Goal: Transaction & Acquisition: Purchase product/service

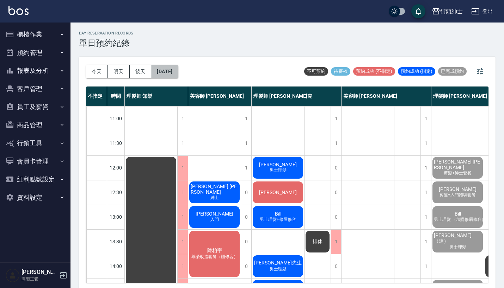
click at [178, 67] on button "[DATE]" at bounding box center [164, 71] width 27 height 13
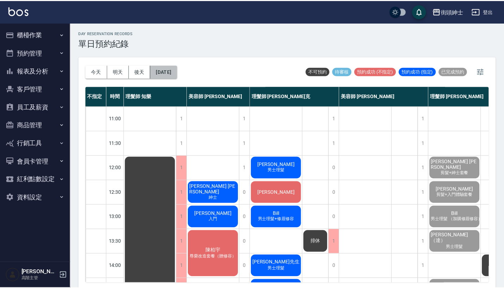
scroll to position [347, 6]
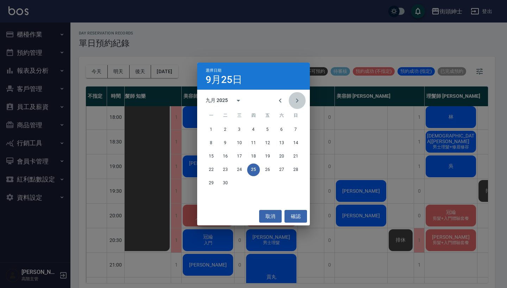
click at [297, 102] on icon "Next month" at bounding box center [297, 101] width 2 height 4
click at [278, 101] on icon "Previous month" at bounding box center [280, 101] width 8 height 8
click at [297, 100] on icon "Next month" at bounding box center [297, 101] width 8 height 8
click at [358, 172] on div "選擇日期 9月25日 十月 2025 一 二 三 四 五 六 日 1 2 3 4 5 6 7 8 9 10 11 12 13 14 15 16 17 18 1…" at bounding box center [253, 144] width 507 height 288
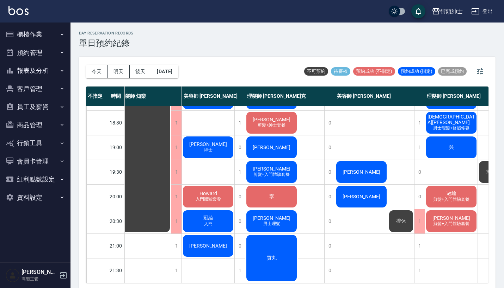
scroll to position [371, 6]
click at [285, 138] on div "[PERSON_NAME]" at bounding box center [271, 148] width 52 height 24
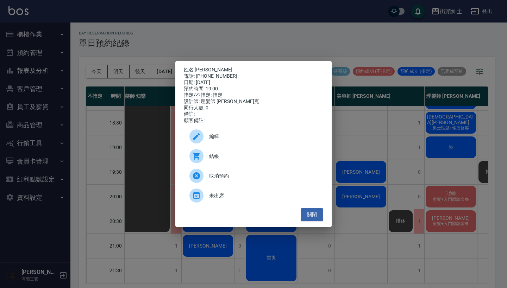
drag, startPoint x: 229, startPoint y: 76, endPoint x: 198, endPoint y: 68, distance: 32.7
click at [198, 68] on div "姓名: 王桑 電話: 0916-952-023 日期: 2025/09/25 預約時間: 19:00 指定/不指定: 指定 設計師: 理髮師 Vic 維克 同…" at bounding box center [253, 95] width 139 height 57
copy div "姓名: 王桑 電話: 0916-952-023"
click at [206, 37] on div "姓名: 王桑 電話: 0916-952-023 日期: 2025/09/25 預約時間: 19:00 指定/不指定: 指定 設計師: 理髮師 Vic 維克 同…" at bounding box center [253, 144] width 507 height 288
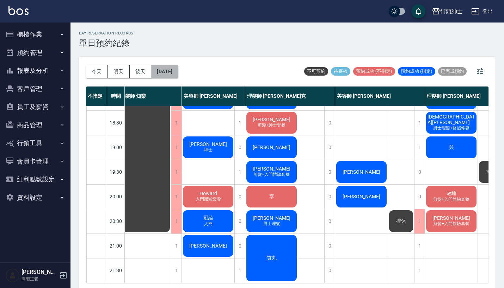
click at [174, 71] on button "[DATE]" at bounding box center [164, 71] width 27 height 13
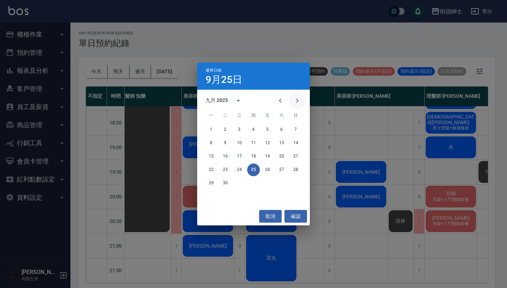
click at [300, 101] on icon "Next month" at bounding box center [297, 101] width 8 height 8
click at [256, 154] on button "16" at bounding box center [253, 156] width 13 height 13
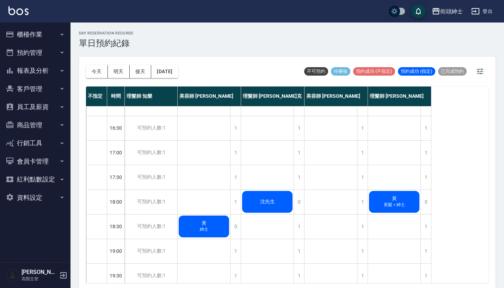
scroll to position [262, 0]
click at [304, 248] on div "1" at bounding box center [272, 251] width 63 height 25
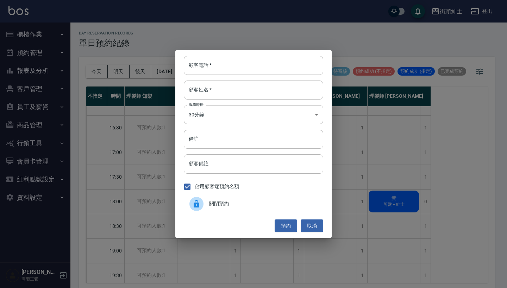
click at [299, 248] on div "顧客電話   * 顧客電話   * 顧客姓名   * 顧客姓名   * 服務時長 30分鐘 1 服務時長 備註 備註 顧客備註 顧客備註 佔用顧客端預約名額 …" at bounding box center [253, 144] width 507 height 288
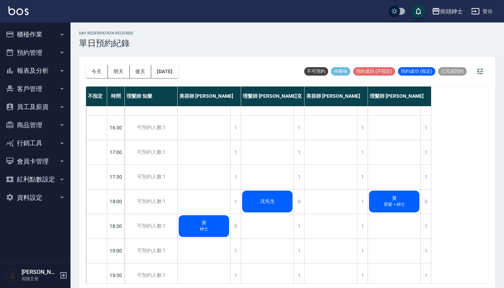
click at [299, 248] on div "1" at bounding box center [298, 251] width 11 height 24
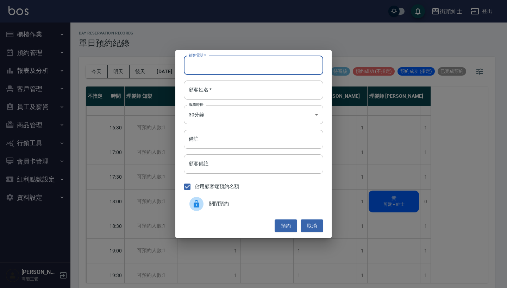
paste input "王桑 電話: 0916-952-023"
type input "王桑 電話: 0916-952-023"
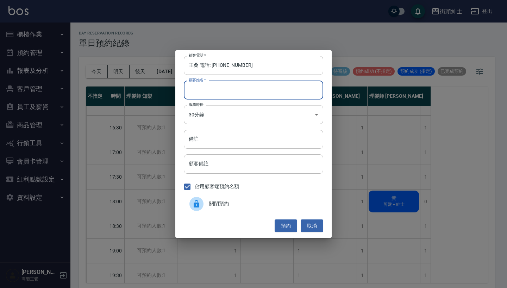
paste input "王桑 電話: 0916-952-023"
type input "王桑 電話: 0916-952-023"
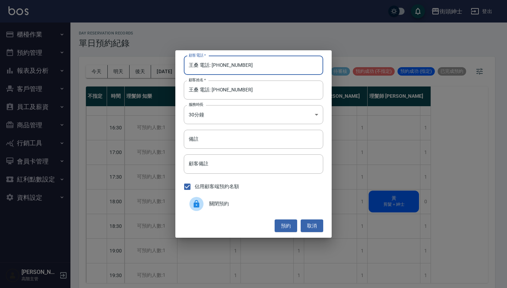
drag, startPoint x: 212, startPoint y: 67, endPoint x: 153, endPoint y: 64, distance: 58.9
click at [153, 64] on div "顧客電話   * 王桑 電話: 0916-952-023 顧客電話   * 顧客姓名   * 王桑 電話: 0916-952-023 顧客姓名   * 服務時…" at bounding box center [253, 144] width 507 height 288
type input "[PHONE_NUMBER]"
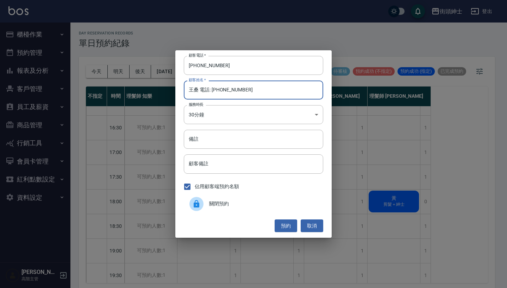
drag, startPoint x: 255, startPoint y: 95, endPoint x: 199, endPoint y: 89, distance: 56.4
click at [199, 89] on input "王桑 電話: 0916-952-023" at bounding box center [253, 90] width 139 height 19
type input "[PERSON_NAME]"
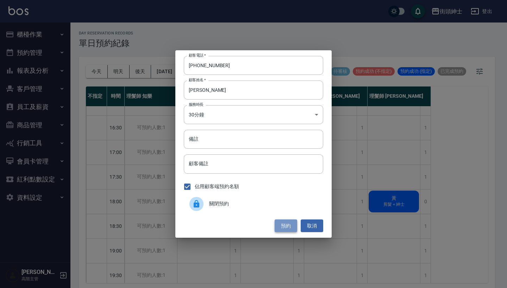
click at [283, 220] on button "預約" at bounding box center [286, 226] width 23 height 13
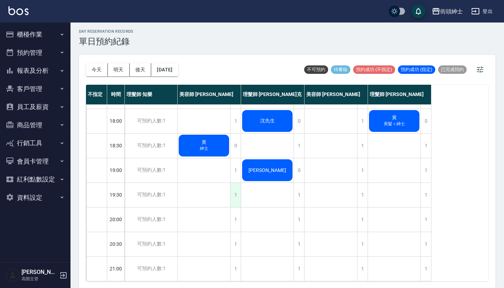
scroll to position [334, 0]
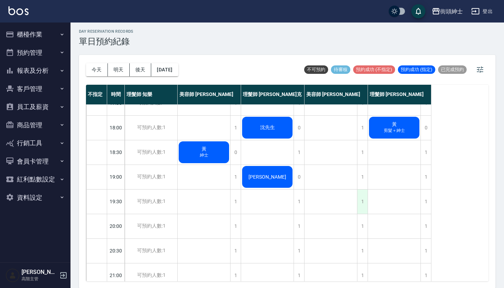
click at [360, 194] on div "1" at bounding box center [362, 202] width 11 height 24
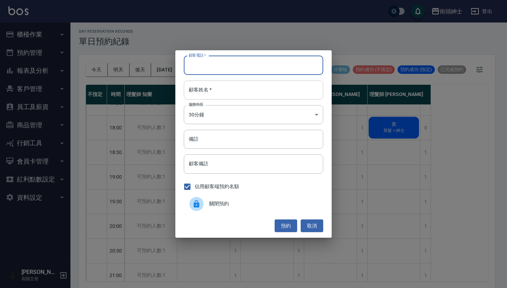
paste input "王桑 電話: 0916-952-023"
type input "王桑 電話: 0916-952-023"
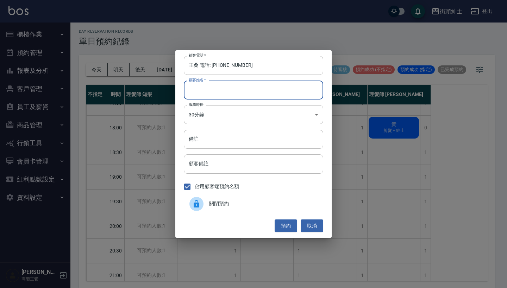
paste input "王桑 電話: 0916-952-023"
type input "王桑 電話: 0916-952-023"
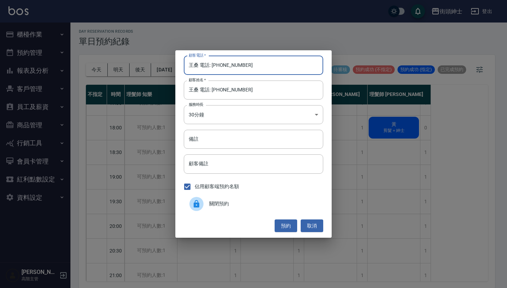
drag, startPoint x: 213, startPoint y: 64, endPoint x: 158, endPoint y: 64, distance: 54.9
click at [158, 64] on div "顧客電話   * 王桑 電話: 0916-952-023 顧客電話   * 顧客姓名   * 王桑 電話: 0916-952-023 顧客姓名   * 服務時…" at bounding box center [253, 144] width 507 height 288
type input "[PHONE_NUMBER]"
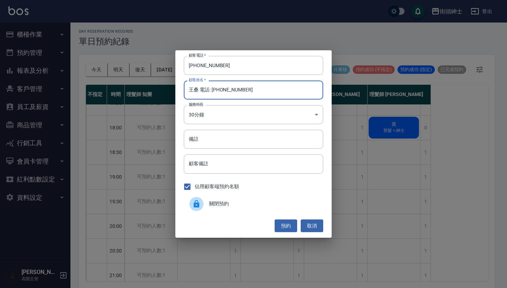
drag, startPoint x: 262, startPoint y: 90, endPoint x: 198, endPoint y: 89, distance: 64.1
click at [198, 89] on input "王桑 電話: 0916-952-023" at bounding box center [253, 90] width 139 height 19
type input "[PERSON_NAME]"
click at [286, 228] on button "預約" at bounding box center [286, 226] width 23 height 13
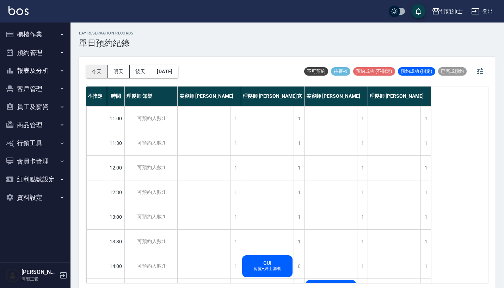
scroll to position [0, 0]
click at [91, 75] on button "今天" at bounding box center [97, 71] width 22 height 13
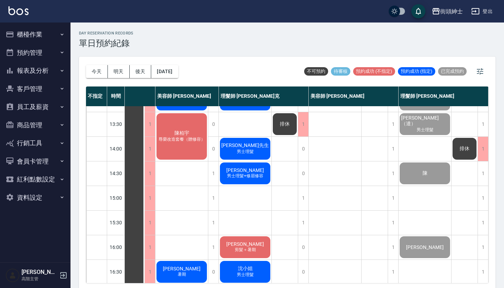
scroll to position [118, 36]
click at [252, 172] on div "王怡仁 男士理髮+修眉修容" at bounding box center [245, 174] width 52 height 24
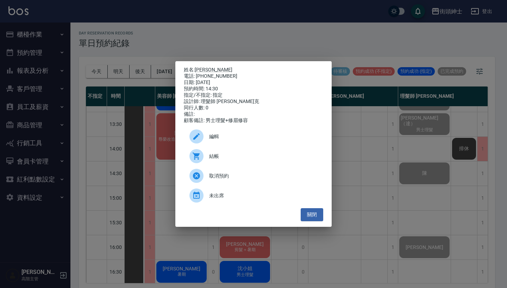
click at [381, 113] on div "姓名: 王怡仁 電話: 0968108618 日期: 2025/09/25 預約時間: 14:30 指定/不指定: 指定 設計師: 理髮師 Vic 維克 同行…" at bounding box center [253, 144] width 507 height 288
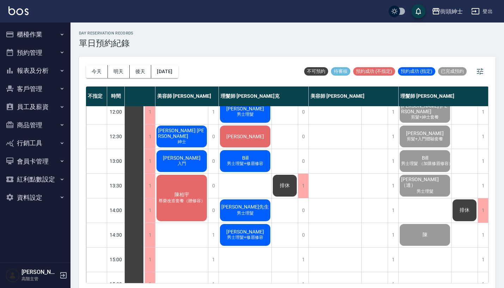
scroll to position [53, 36]
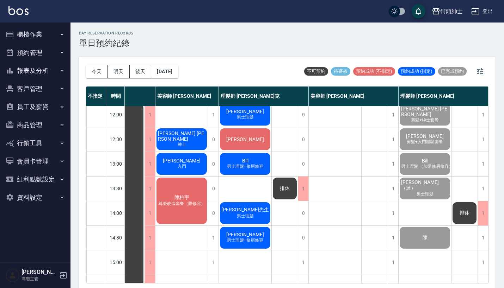
click at [244, 235] on span "[PERSON_NAME]" at bounding box center [245, 235] width 41 height 6
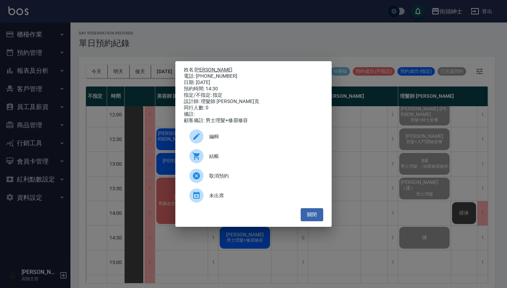
drag, startPoint x: 225, startPoint y: 74, endPoint x: 197, endPoint y: 68, distance: 28.8
click at [197, 68] on div "姓名: 王怡仁 電話: 0968108618 日期: 2025/09/25 預約時間: 14:30 指定/不指定: 指定 設計師: 理髮師 Vic 維克 同行…" at bounding box center [253, 95] width 139 height 57
copy div "姓名: 王怡仁 電話: 0968108618"
click at [279, 36] on div "姓名: 王怡仁 電話: 0968108618 日期: 2025/09/25 預約時間: 14:30 指定/不指定: 指定 設計師: 理髮師 Vic 維克 同行…" at bounding box center [253, 144] width 507 height 288
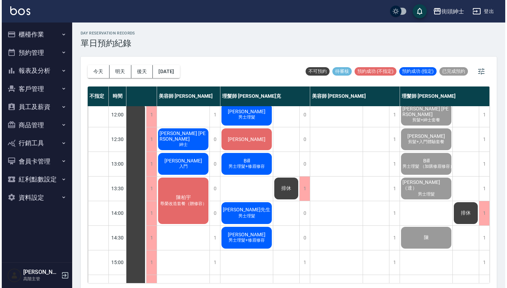
scroll to position [65, 33]
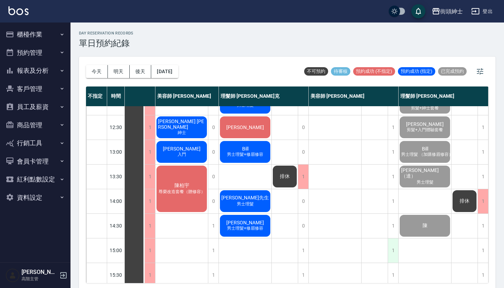
click at [388, 248] on div "1" at bounding box center [392, 251] width 11 height 24
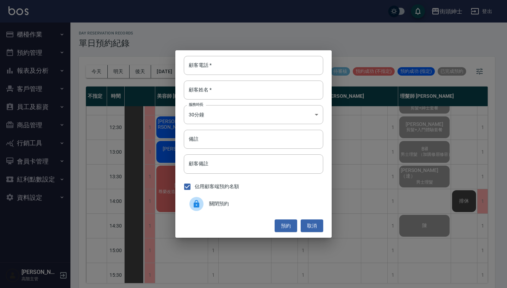
click at [370, 215] on div "顧客電話   * 顧客電話   * 顧客姓名   * 顧客姓名   * 服務時長 30分鐘 1 服務時長 備註 備註 顧客備註 顧客備註 佔用顧客端預約名額 …" at bounding box center [253, 144] width 507 height 288
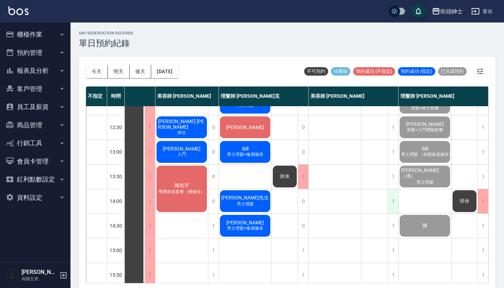
click at [391, 198] on div "1" at bounding box center [392, 201] width 11 height 24
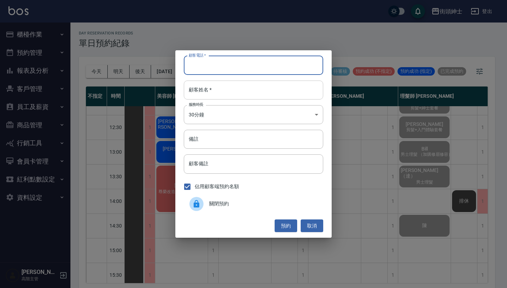
paste input "王怡仁 電話: 0968108618"
type input "王怡仁 電話: 0968108618"
paste input "王怡仁 電話: 0968108618"
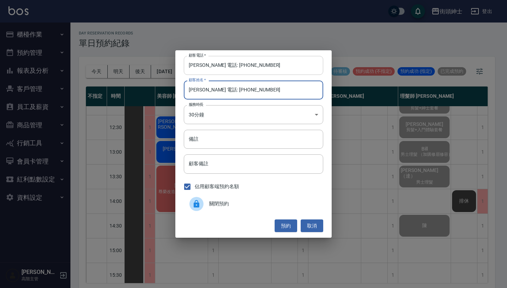
type input "王怡仁 電話: 0968108618"
drag, startPoint x: 217, startPoint y: 63, endPoint x: 157, endPoint y: 63, distance: 60.2
click at [157, 63] on div "顧客電話   * 王怡仁 電話: 0968108618 顧客電話   * 顧客姓名   * 王怡仁 電話: 0968108618 顧客姓名   * 服務時長 …" at bounding box center [253, 144] width 507 height 288
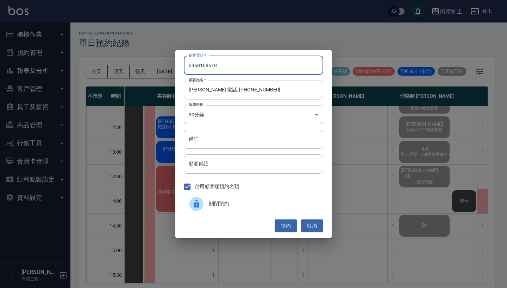
type input "0968108618"
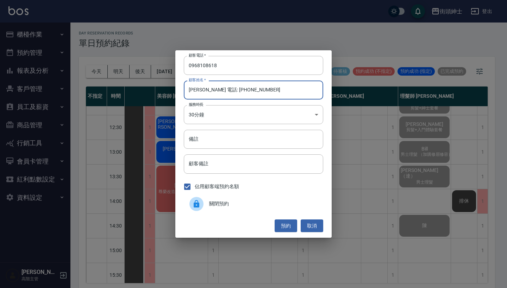
drag, startPoint x: 264, startPoint y: 92, endPoint x: 205, endPoint y: 88, distance: 59.6
click at [205, 88] on input "王怡仁 電話: 0968108618" at bounding box center [253, 90] width 139 height 19
type input "[PERSON_NAME]"
click at [210, 150] on div "顧客電話   * 0968108618 顧客電話   * 顧客姓名   * 王怡仁 顧客姓名   * 服務時長 30分鐘 1 服務時長 備註 備註 顧客備註 …" at bounding box center [253, 144] width 156 height 188
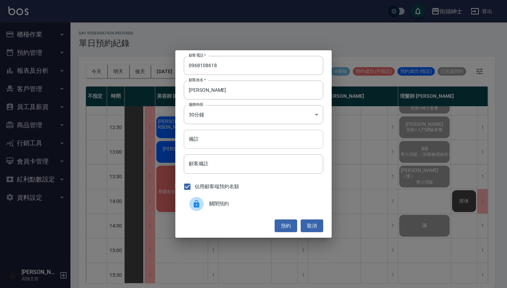
click at [213, 147] on input "備註" at bounding box center [253, 139] width 139 height 19
type input "修容"
click at [284, 222] on button "預約" at bounding box center [286, 226] width 23 height 13
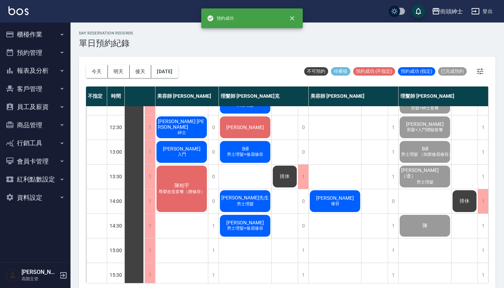
click at [340, 195] on span "[PERSON_NAME]" at bounding box center [335, 198] width 41 height 6
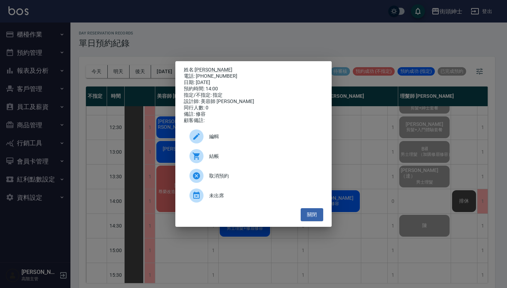
click at [257, 156] on div "結帳" at bounding box center [253, 157] width 139 height 20
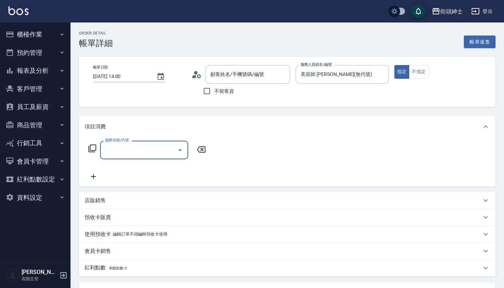
type input "王怡仁/0968108618/null"
click at [156, 150] on input "服務名稱/代號" at bounding box center [138, 150] width 71 height 12
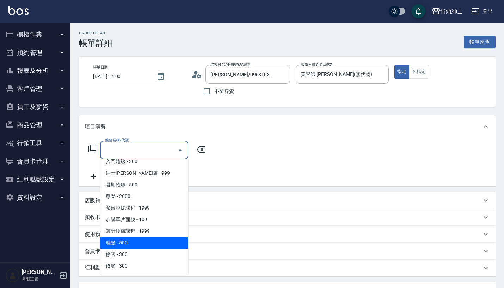
scroll to position [64, 0]
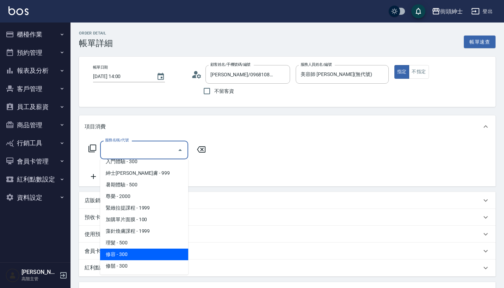
click at [151, 250] on span "修容 - 300" at bounding box center [144, 255] width 88 height 12
type input "修容(A03)"
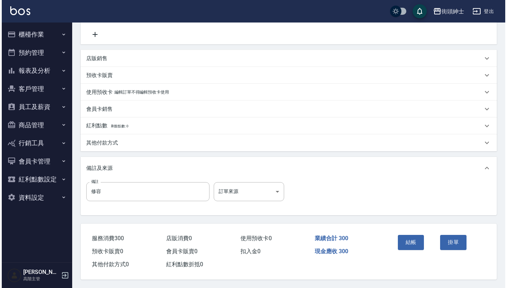
scroll to position [146, 0]
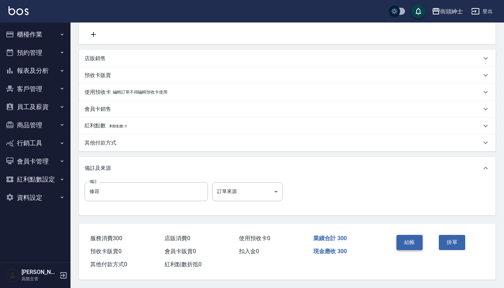
click at [416, 243] on button "結帳" at bounding box center [409, 242] width 26 height 15
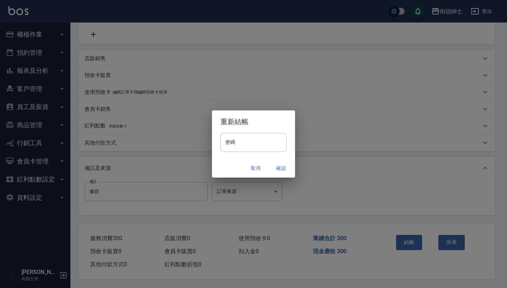
click at [279, 162] on button "確認" at bounding box center [281, 168] width 23 height 13
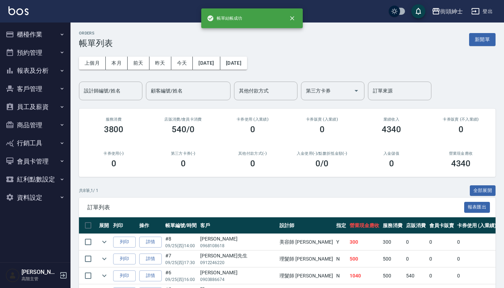
click at [30, 51] on button "預約管理" at bounding box center [35, 53] width 65 height 18
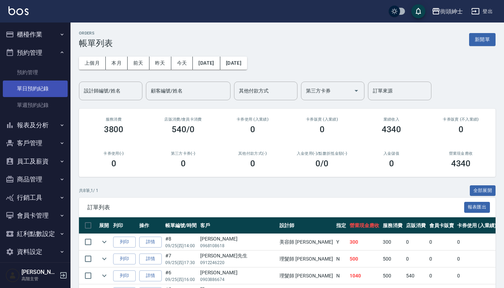
click at [42, 88] on link "單日預約紀錄" at bounding box center [35, 89] width 65 height 16
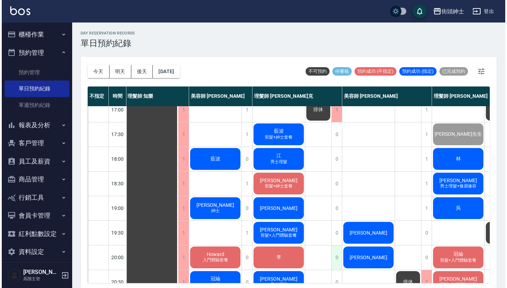
scroll to position [309, 0]
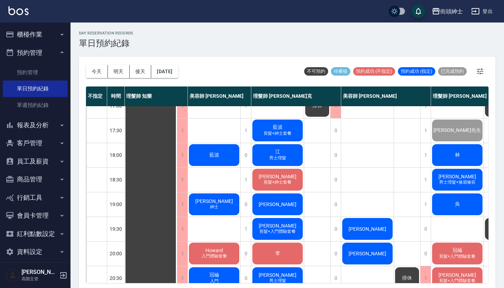
click at [454, 179] on span "[DEMOGRAPHIC_DATA][PERSON_NAME]" at bounding box center [457, 177] width 41 height 6
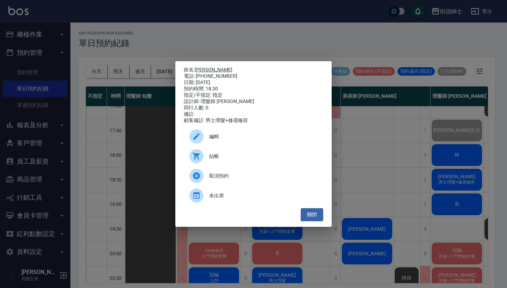
drag, startPoint x: 212, startPoint y: 75, endPoint x: 198, endPoint y: 69, distance: 14.7
click at [198, 69] on div "姓名: 林麒 電話: 0978185979 日期: 2025/09/25 預約時間: 18:30 指定/不指定: 指定 設計師: 理髮師 eric 同行人數:…" at bounding box center [253, 95] width 139 height 57
copy div "姓名: 林麒 電話: 0978185979"
click at [244, 29] on div "姓名: 林麒 電話: 0978185979 日期: 2025/09/25 預約時間: 18:30 指定/不指定: 指定 設計師: 理髮師 eric 同行人數:…" at bounding box center [253, 144] width 507 height 288
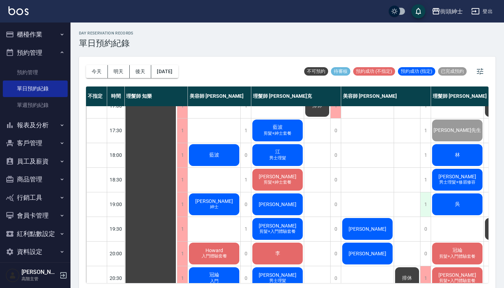
click at [422, 197] on div "1" at bounding box center [425, 205] width 11 height 24
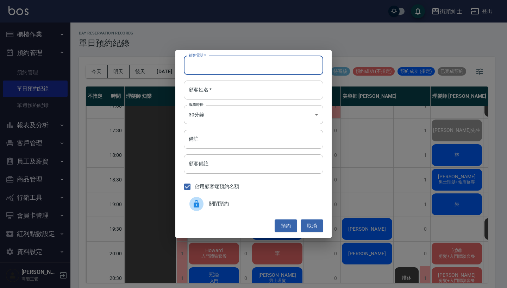
paste input "林麒 電話: 0978185979"
type input "林麒 電話: 0978185979"
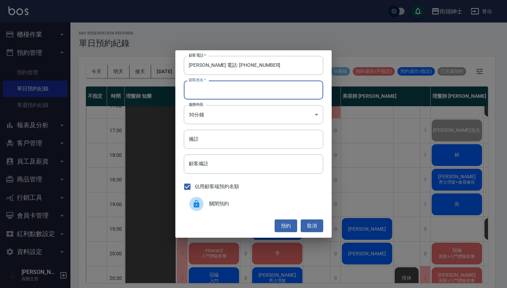
paste input "林麒 電話: 0978185979"
type input "林麒 電話: 0978185979"
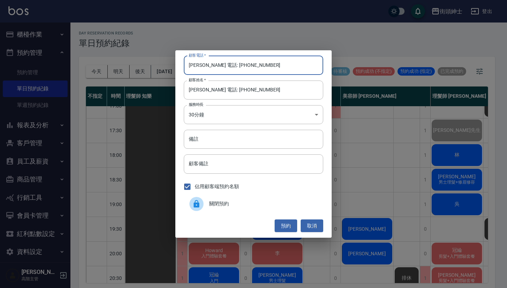
drag, startPoint x: 213, startPoint y: 65, endPoint x: 169, endPoint y: 65, distance: 44.0
click at [169, 65] on div "顧客電話   * 林麒 電話: 0978185979 顧客電話   * 顧客姓名   * 林麒 電話: 0978185979 顧客姓名   * 服務時長 30…" at bounding box center [253, 144] width 507 height 288
type input "0978185979"
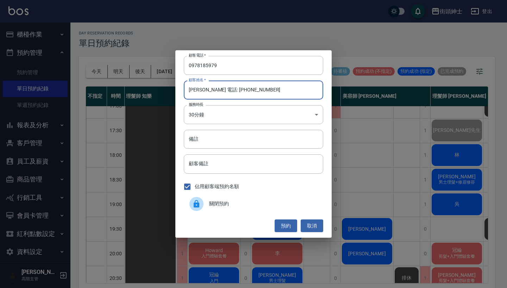
drag, startPoint x: 263, startPoint y: 91, endPoint x: 197, endPoint y: 91, distance: 65.9
click at [197, 91] on input "林麒 電話: 0978185979" at bounding box center [253, 90] width 139 height 19
type input "[DEMOGRAPHIC_DATA][PERSON_NAME]"
click at [279, 222] on button "預約" at bounding box center [286, 226] width 23 height 13
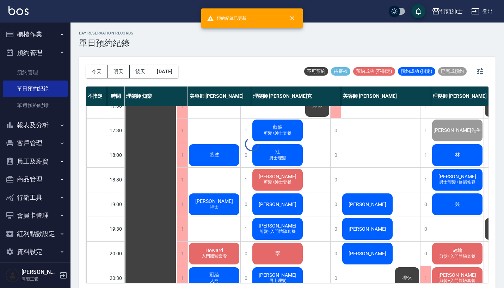
click at [375, 204] on div "[DEMOGRAPHIC_DATA][PERSON_NAME]" at bounding box center [367, 205] width 52 height 24
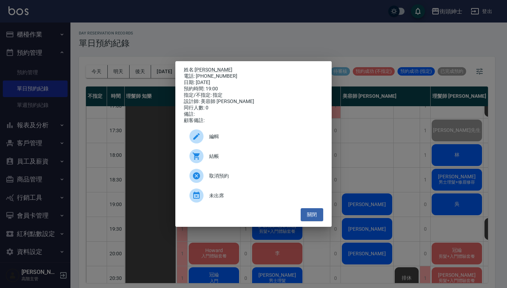
click at [253, 160] on span "結帳" at bounding box center [263, 156] width 108 height 7
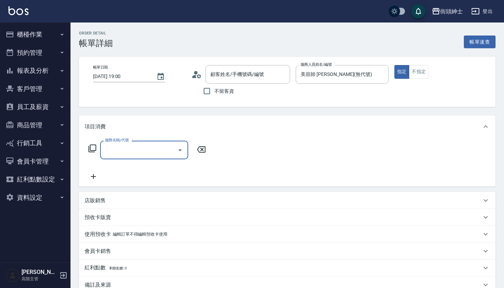
type input "林麒/0978185979/null"
click at [162, 153] on input "服務名稱/代號" at bounding box center [138, 150] width 71 height 12
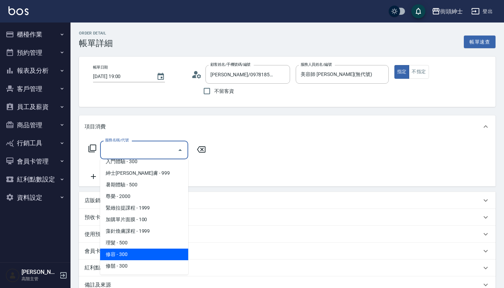
scroll to position [65, 0]
click at [155, 250] on span "修容 - 300" at bounding box center [144, 255] width 88 height 12
type input "修容(A03)"
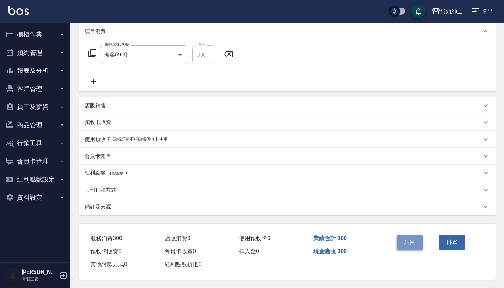
click at [399, 236] on button "結帳" at bounding box center [409, 242] width 26 height 15
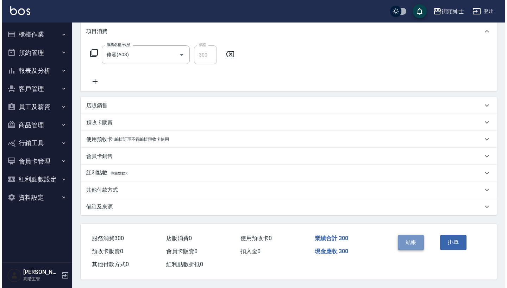
scroll to position [99, 0]
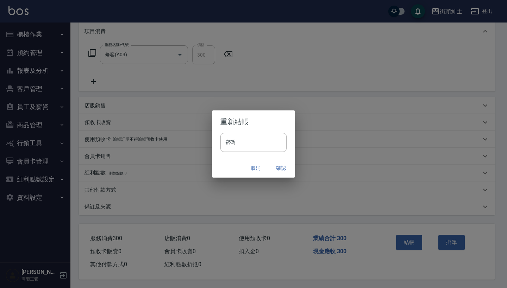
click at [285, 170] on button "確認" at bounding box center [281, 168] width 23 height 13
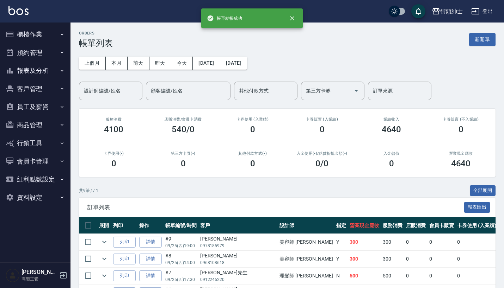
click at [36, 52] on button "預約管理" at bounding box center [35, 53] width 65 height 18
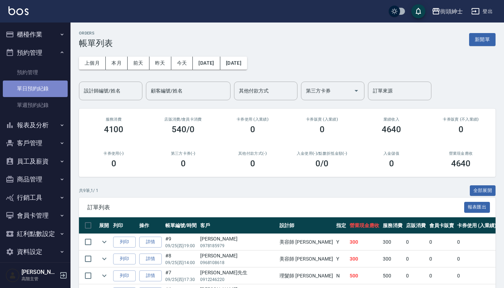
click at [45, 85] on link "單日預約紀錄" at bounding box center [35, 89] width 65 height 16
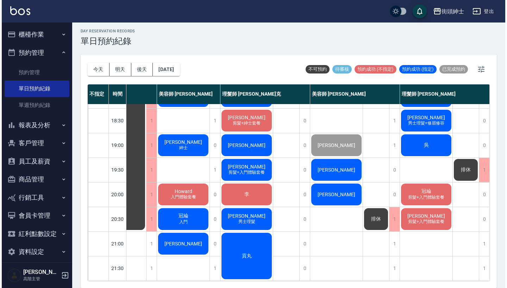
scroll to position [2, 0]
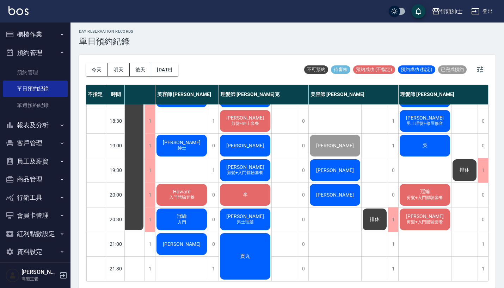
click at [340, 166] on div "[PERSON_NAME]" at bounding box center [335, 170] width 52 height 24
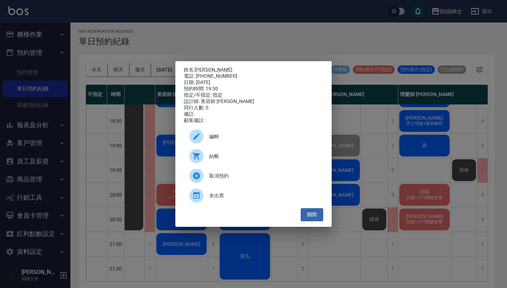
click at [216, 152] on div "結帳" at bounding box center [253, 157] width 139 height 20
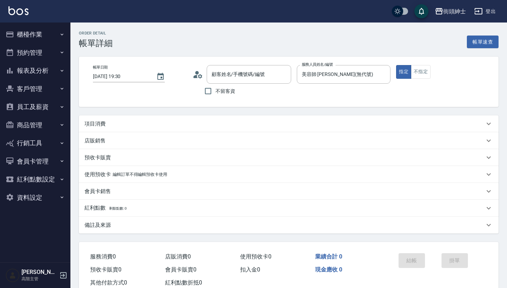
type input "王桑/[PHONE_NUMBER]/null"
click at [209, 123] on div "項目消費" at bounding box center [285, 123] width 400 height 7
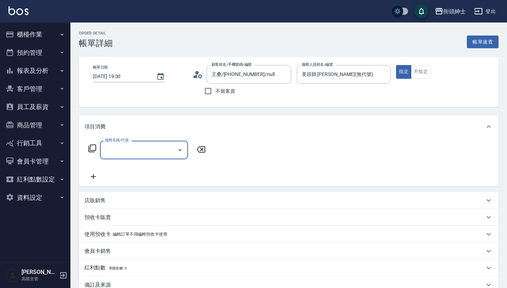
click at [136, 153] on input "服務名稱/代號" at bounding box center [138, 150] width 71 height 12
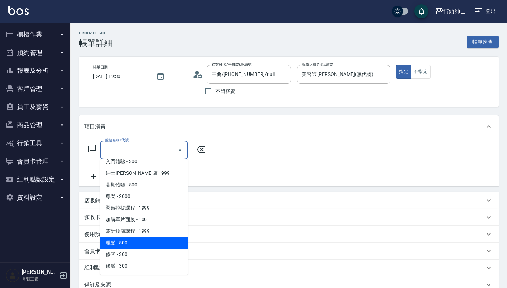
scroll to position [64, 0]
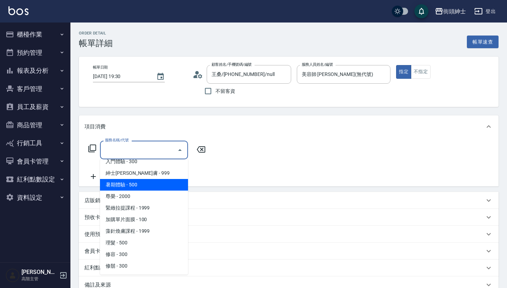
click at [156, 179] on span "暑期體驗 - 500" at bounding box center [144, 185] width 88 height 12
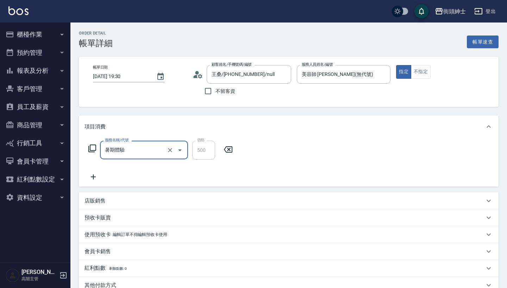
click at [150, 153] on input "暑期體驗" at bounding box center [134, 150] width 62 height 12
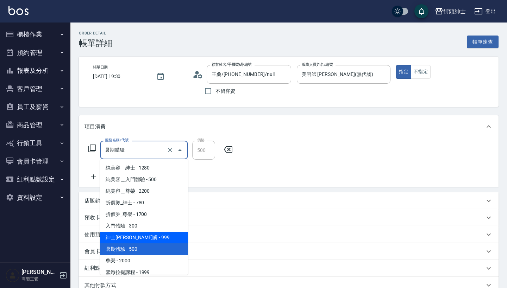
click at [151, 237] on span "紳士[PERSON_NAME]膚 - 999" at bounding box center [144, 238] width 88 height 12
type input "紳士全效煥膚"
type input "999"
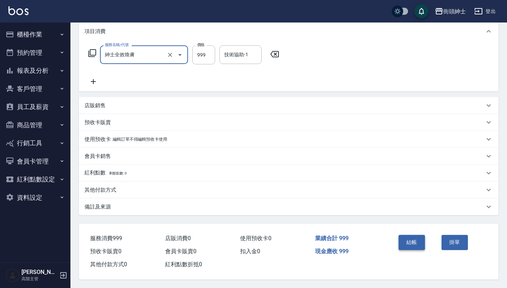
scroll to position [99, 0]
click at [422, 242] on button "結帳" at bounding box center [412, 242] width 26 height 15
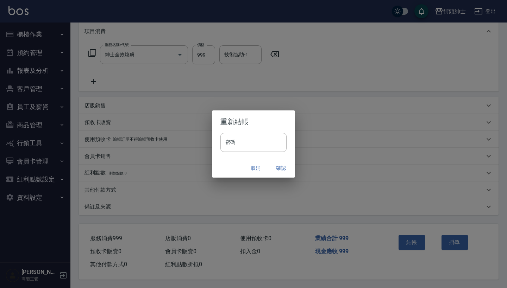
click at [282, 165] on button "確認" at bounding box center [281, 168] width 23 height 13
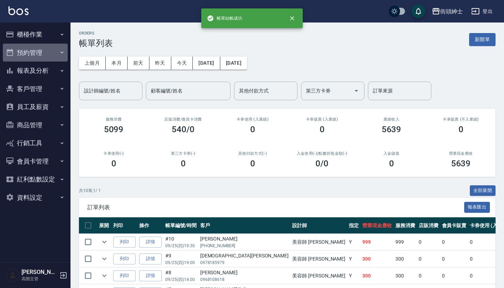
click at [56, 54] on button "預約管理" at bounding box center [35, 53] width 65 height 18
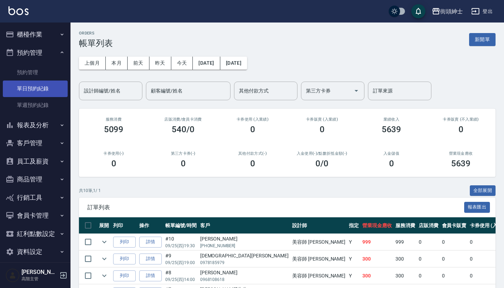
click at [47, 96] on link "單日預約紀錄" at bounding box center [35, 89] width 65 height 16
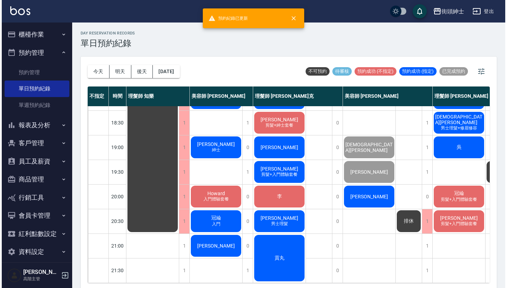
scroll to position [371, 0]
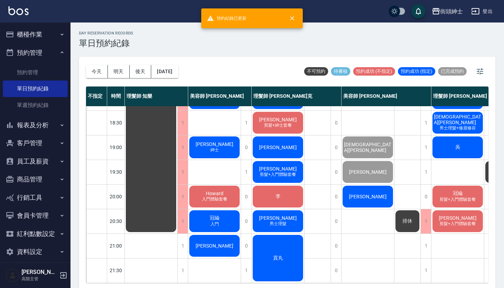
click at [360, 187] on div "[PERSON_NAME]" at bounding box center [367, 197] width 52 height 24
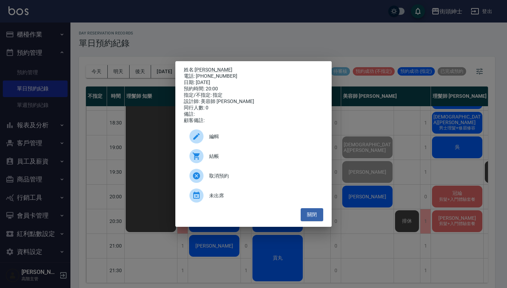
click at [400, 154] on div "姓名: 王正堯 電話: 0975797115 日期: 2025/09/25 預約時間: 20:00 指定/不指定: 指定 設計師: 美容師 小戴 同行人數: …" at bounding box center [253, 144] width 507 height 288
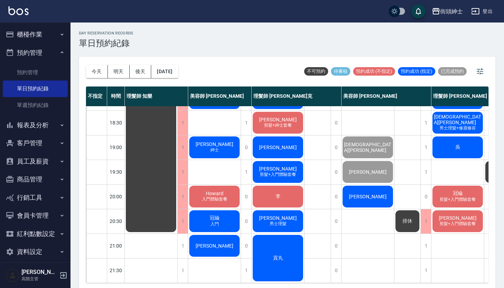
click at [375, 185] on div "[PERSON_NAME]" at bounding box center [367, 197] width 52 height 24
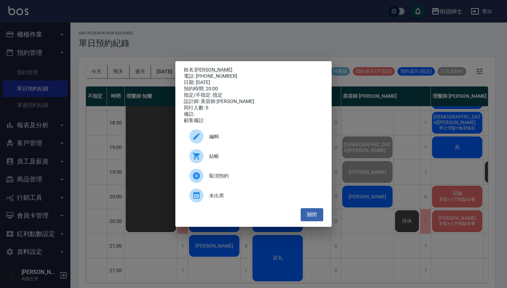
click at [216, 160] on span "結帳" at bounding box center [263, 156] width 108 height 7
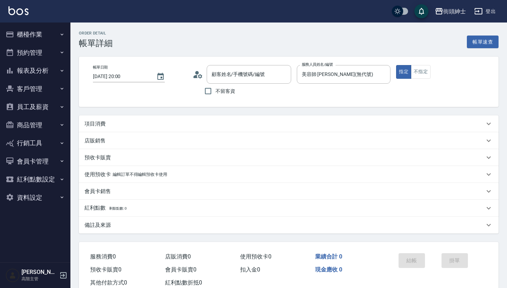
type input "[PERSON_NAME]/0975797115/null"
click at [133, 116] on div "項目消費" at bounding box center [289, 124] width 420 height 17
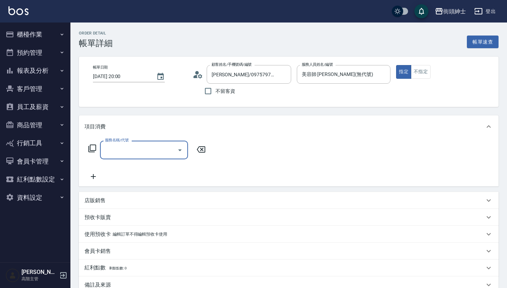
click at [133, 157] on div "服務名稱/代號" at bounding box center [144, 150] width 88 height 19
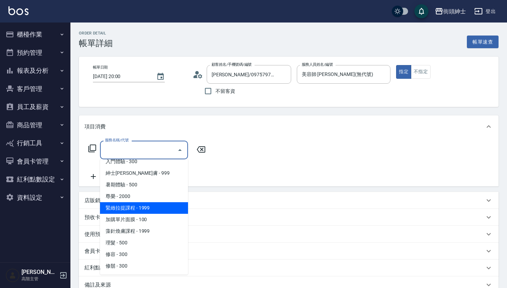
scroll to position [64, 0]
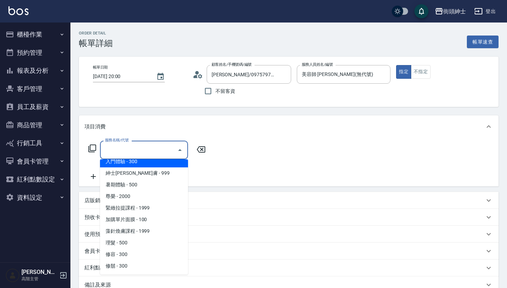
click at [158, 164] on span "入門體驗 - 300" at bounding box center [144, 162] width 88 height 12
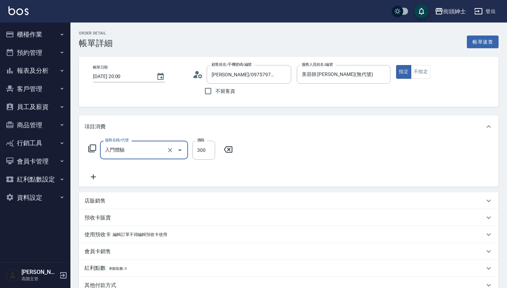
type input "入門體驗"
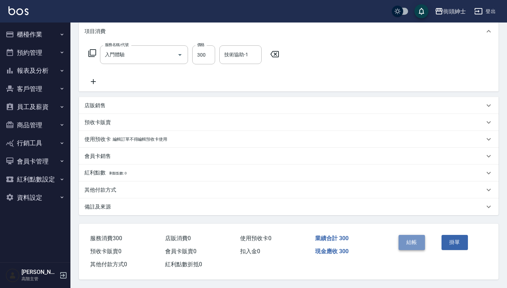
click at [408, 237] on button "結帳" at bounding box center [412, 242] width 26 height 15
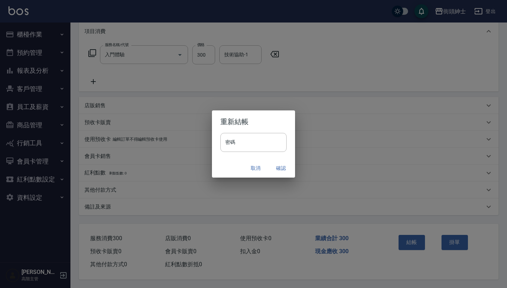
click at [284, 166] on button "確認" at bounding box center [281, 168] width 23 height 13
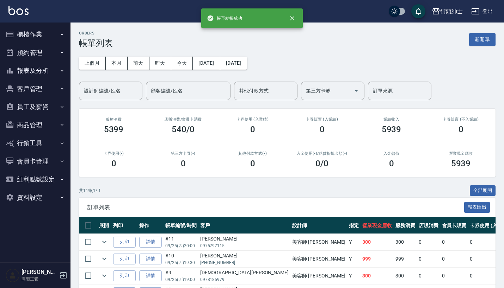
click at [16, 53] on button "預約管理" at bounding box center [35, 53] width 65 height 18
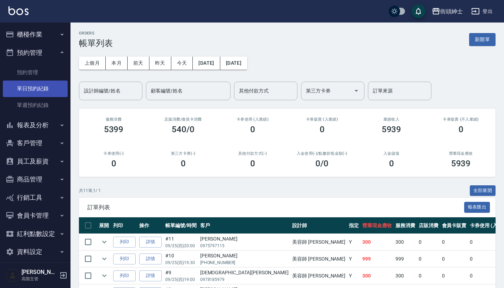
click at [35, 87] on link "單日預約紀錄" at bounding box center [35, 89] width 65 height 16
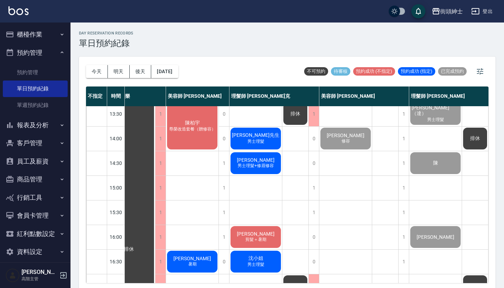
scroll to position [127, 23]
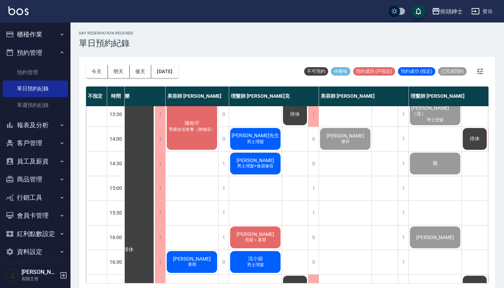
click at [33, 88] on link "單日預約紀錄" at bounding box center [35, 89] width 65 height 16
